Goal: Task Accomplishment & Management: Complete application form

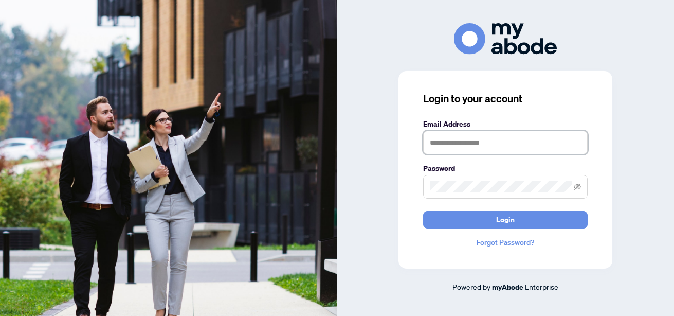
click at [447, 139] on input "text" at bounding box center [505, 143] width 164 height 24
type input "**********"
click at [423, 211] on button "Login" at bounding box center [505, 219] width 164 height 17
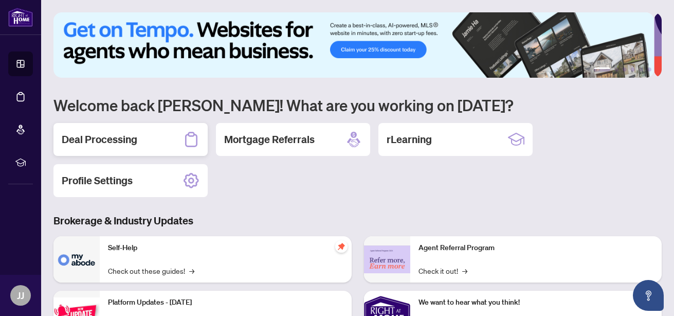
click at [118, 139] on h2 "Deal Processing" at bounding box center [100, 139] width 76 height 14
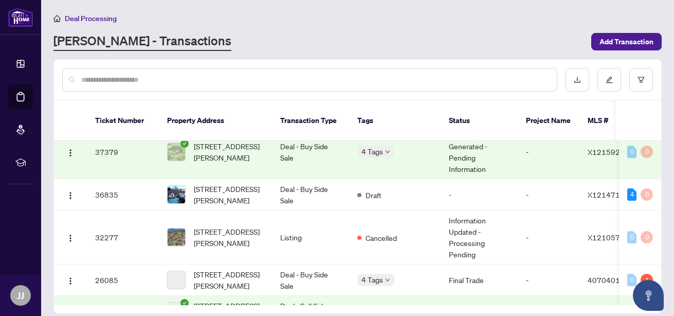
scroll to position [214, 0]
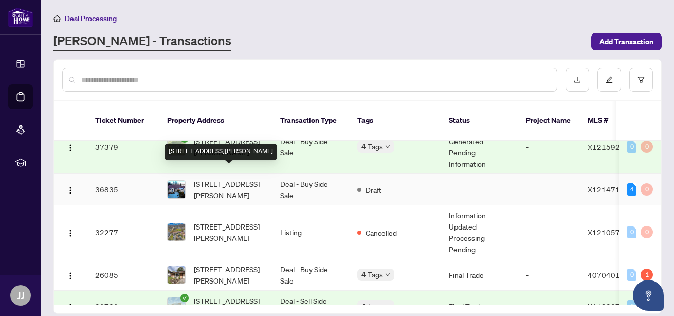
click at [237, 178] on span "8831 Schisler Rd, Niagara Falls, Ontario L3B 5N4, Canada" at bounding box center [229, 189] width 70 height 23
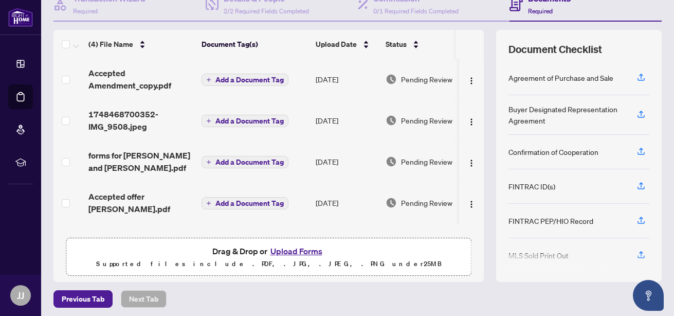
scroll to position [115, 0]
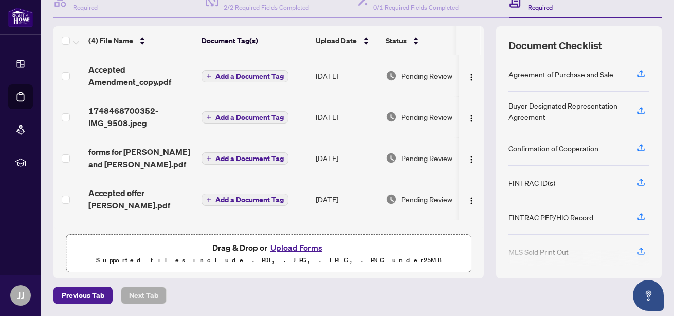
click at [303, 250] on button "Upload Forms" at bounding box center [296, 247] width 58 height 13
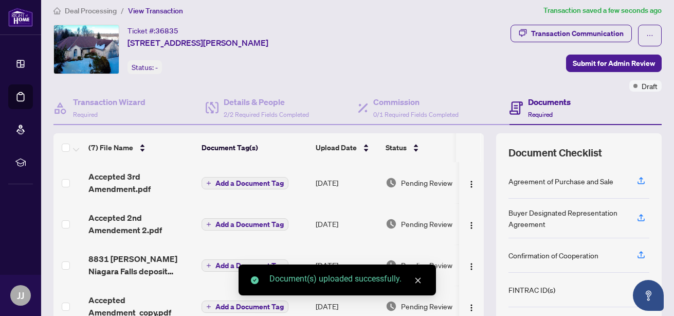
scroll to position [0, 0]
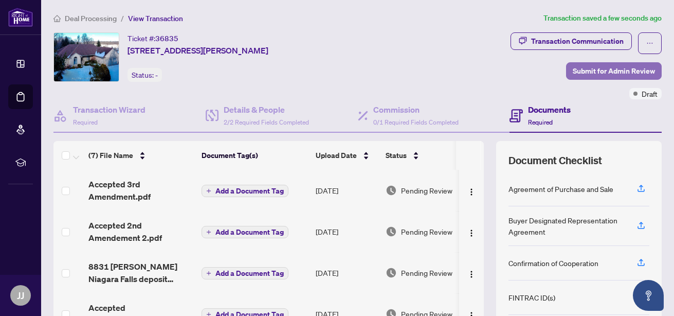
click at [602, 73] on span "Submit for Admin Review" at bounding box center [614, 71] width 82 height 16
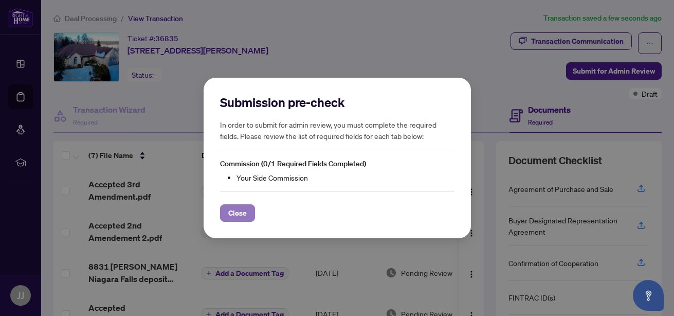
click at [234, 213] on span "Close" at bounding box center [237, 213] width 19 height 16
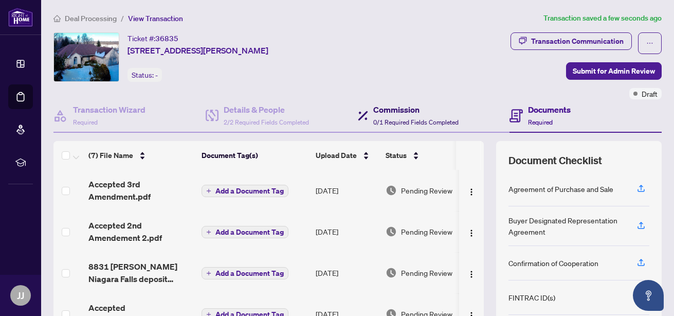
click at [383, 106] on h4 "Commission" at bounding box center [415, 109] width 85 height 12
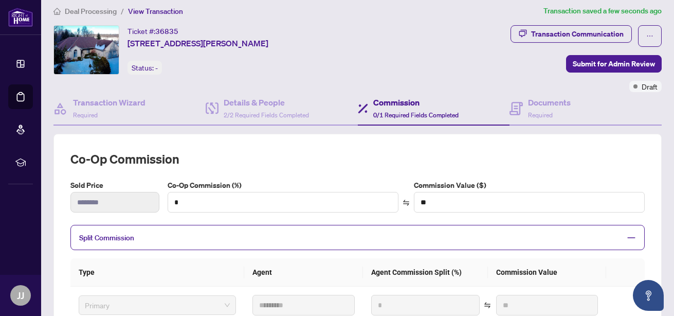
scroll to position [4, 0]
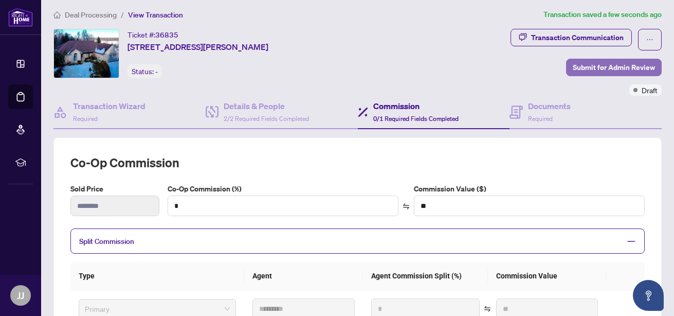
click at [606, 64] on span "Submit for Admin Review" at bounding box center [614, 67] width 82 height 16
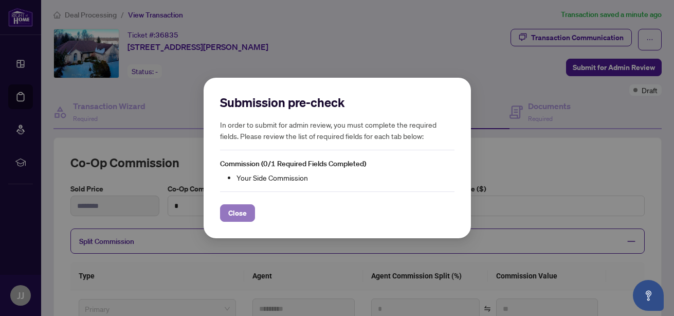
click at [245, 213] on span "Close" at bounding box center [237, 213] width 19 height 16
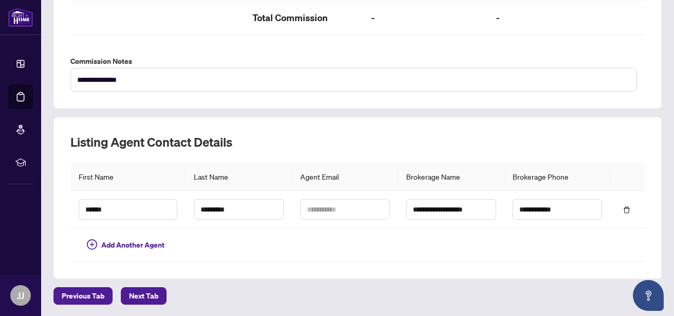
scroll to position [0, 0]
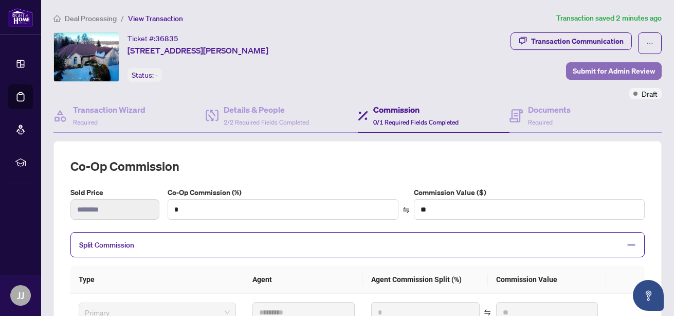
click at [603, 63] on span "Submit for Admin Review" at bounding box center [614, 71] width 82 height 16
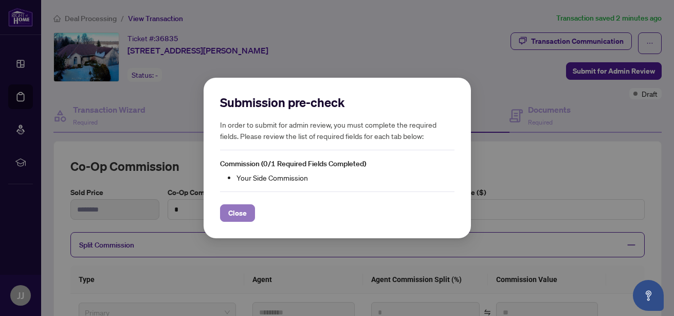
click at [232, 215] on span "Close" at bounding box center [237, 213] width 19 height 16
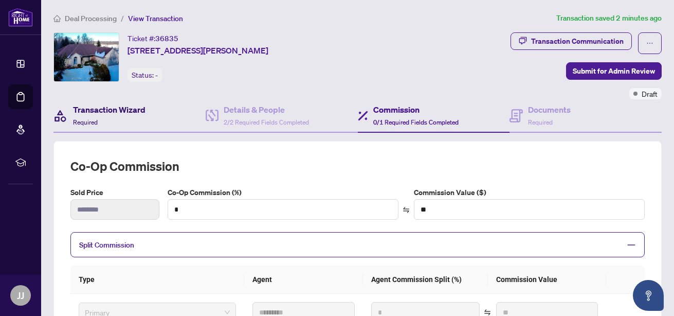
click at [109, 107] on h4 "Transaction Wizard" at bounding box center [109, 109] width 72 height 12
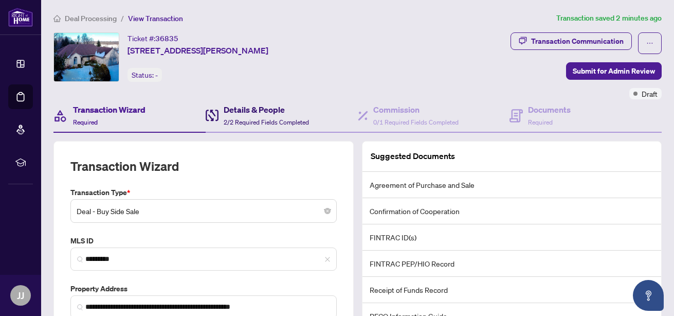
click at [265, 119] on span "2/2 Required Fields Completed" at bounding box center [266, 122] width 85 height 8
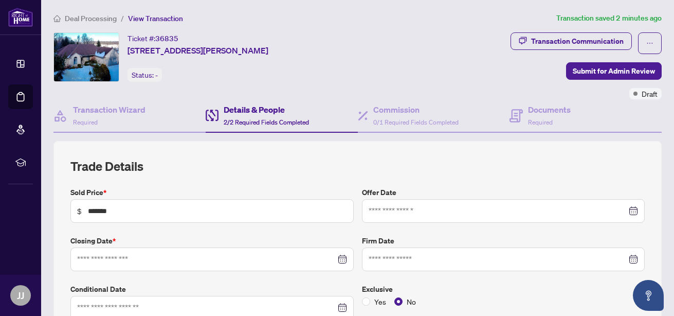
type input "**********"
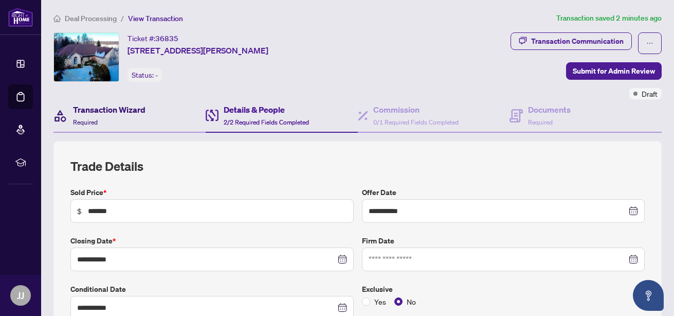
click at [116, 110] on h4 "Transaction Wizard" at bounding box center [109, 109] width 72 height 12
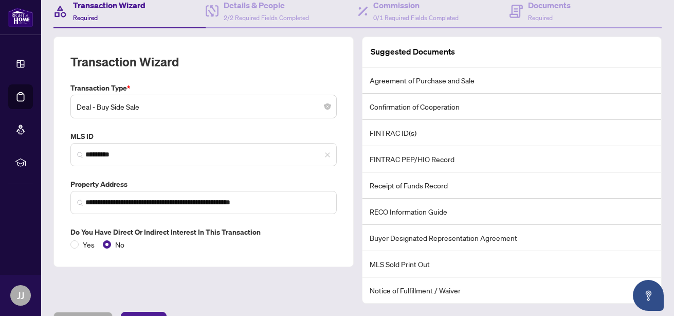
scroll to position [130, 0]
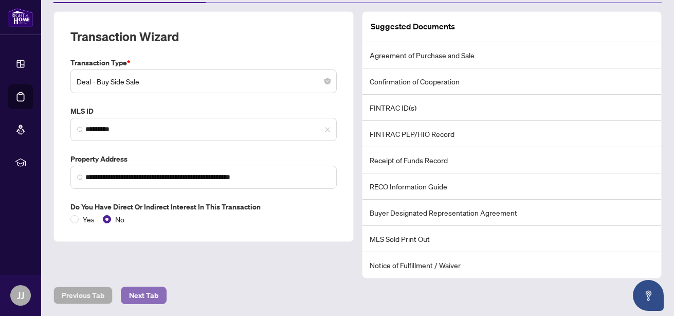
click at [138, 294] on span "Next Tab" at bounding box center [143, 295] width 29 height 16
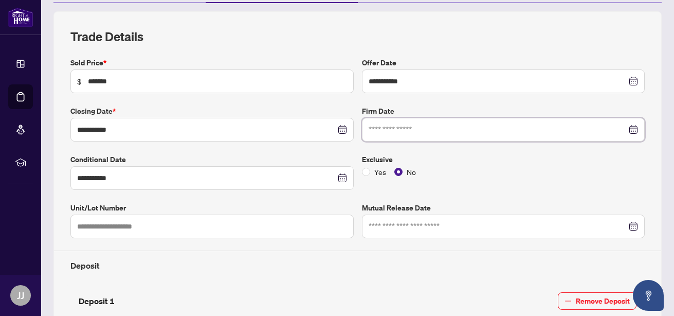
click at [456, 128] on input at bounding box center [498, 129] width 259 height 11
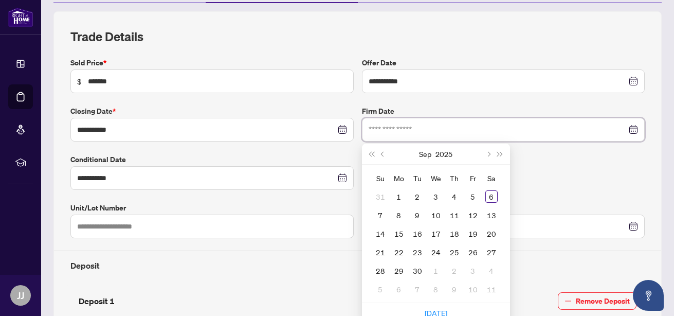
click at [456, 128] on input at bounding box center [498, 129] width 259 height 11
click at [658, 84] on main "**********" at bounding box center [357, 158] width 633 height 316
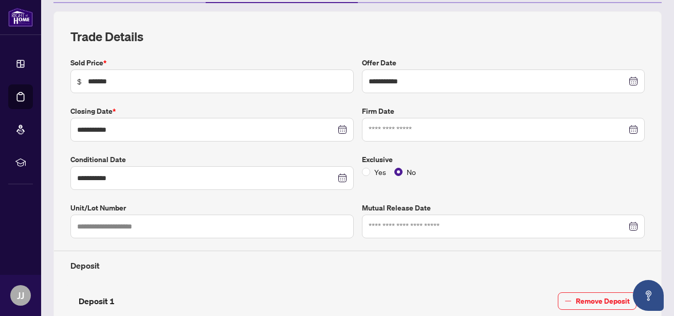
click at [631, 127] on div at bounding box center [503, 130] width 283 height 24
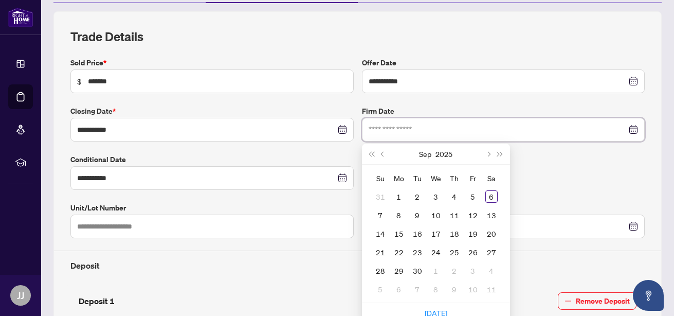
click at [621, 127] on div at bounding box center [504, 129] width 270 height 11
type input "**********"
click at [486, 233] on div "20" at bounding box center [491, 233] width 12 height 12
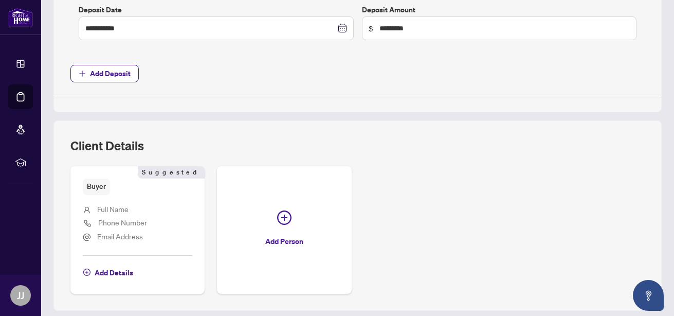
scroll to position [520, 0]
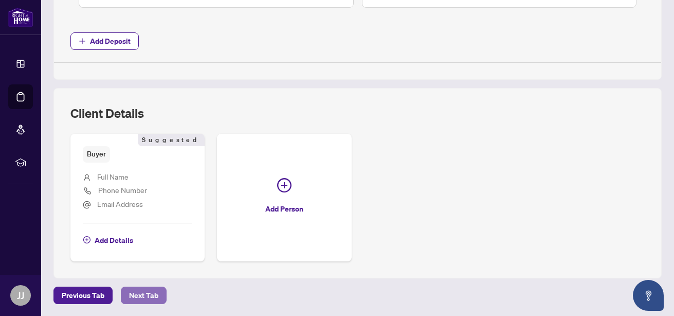
click at [144, 288] on span "Next Tab" at bounding box center [143, 295] width 29 height 16
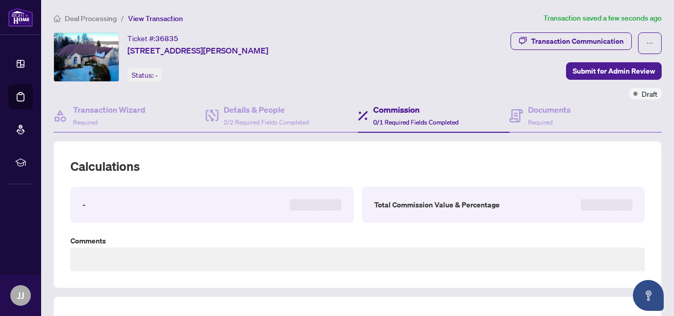
type textarea "**********"
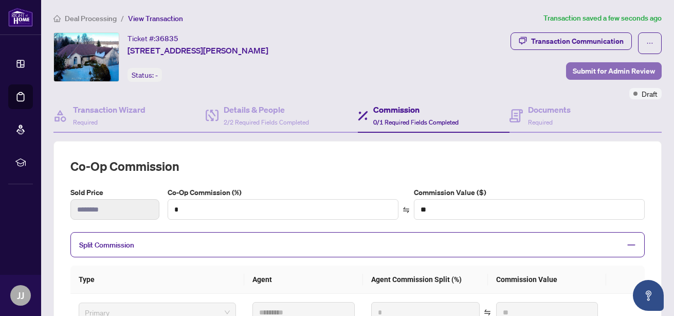
click at [599, 75] on span "Submit for Admin Review" at bounding box center [614, 71] width 82 height 16
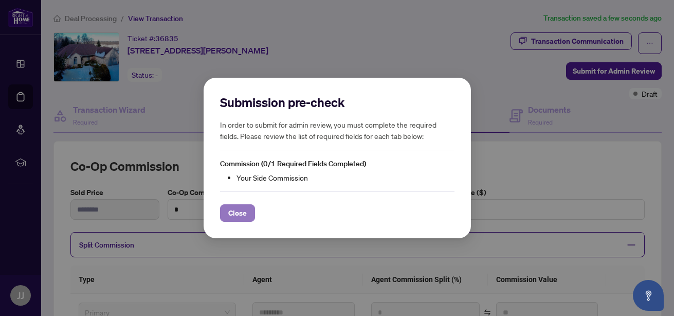
click at [235, 208] on span "Close" at bounding box center [237, 213] width 19 height 16
